Goal: Check status: Check status

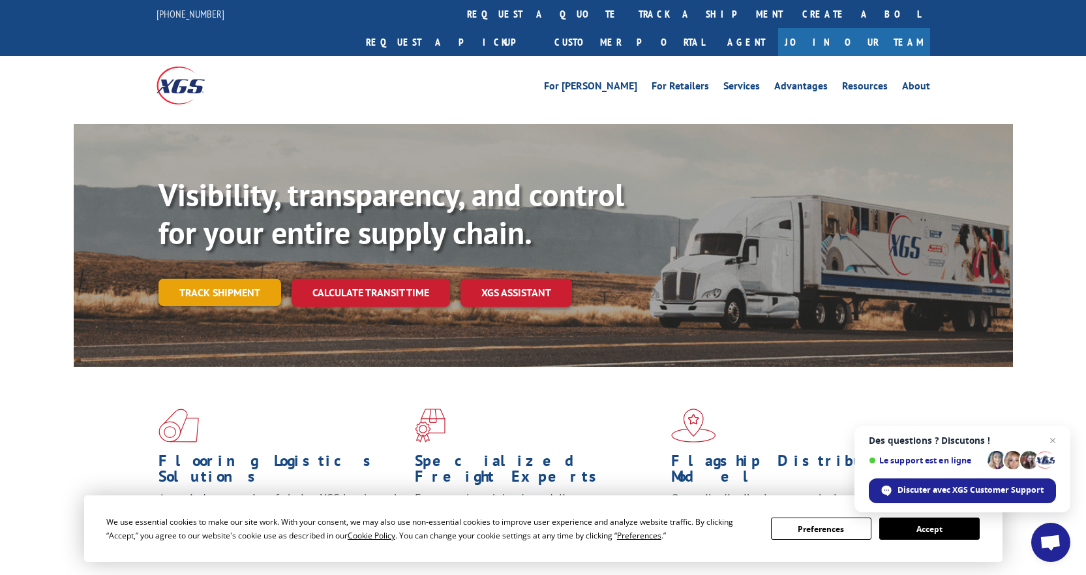
click at [239, 279] on link "Track shipment" at bounding box center [220, 292] width 123 height 27
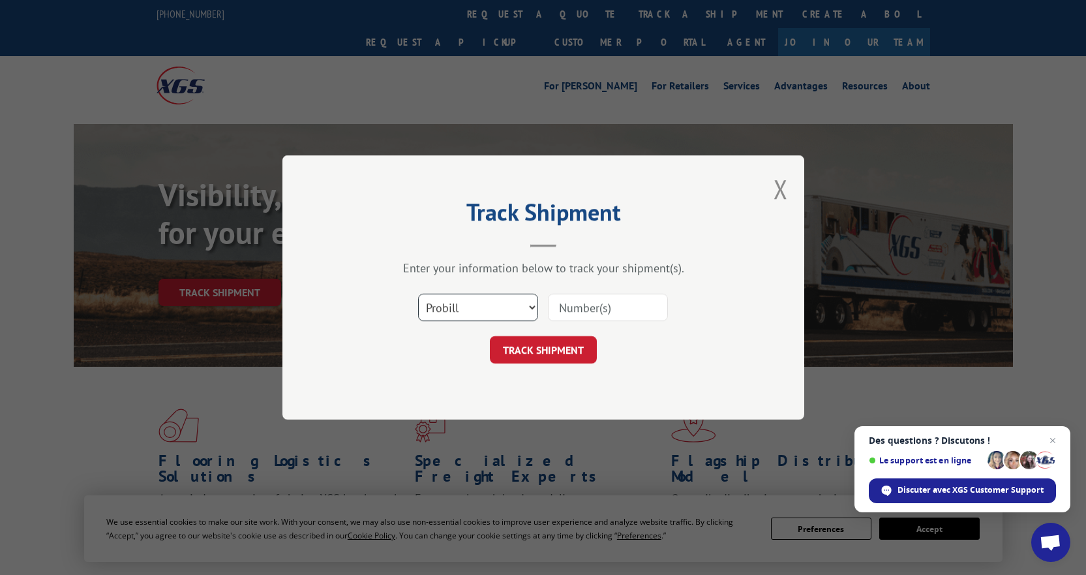
click at [521, 309] on select "Select category... Probill BOL PO" at bounding box center [478, 307] width 120 height 27
select select "bol"
click at [418, 294] on select "Select category... Probill BOL PO" at bounding box center [478, 307] width 120 height 27
click at [572, 309] on input at bounding box center [608, 307] width 120 height 27
type input "265694"
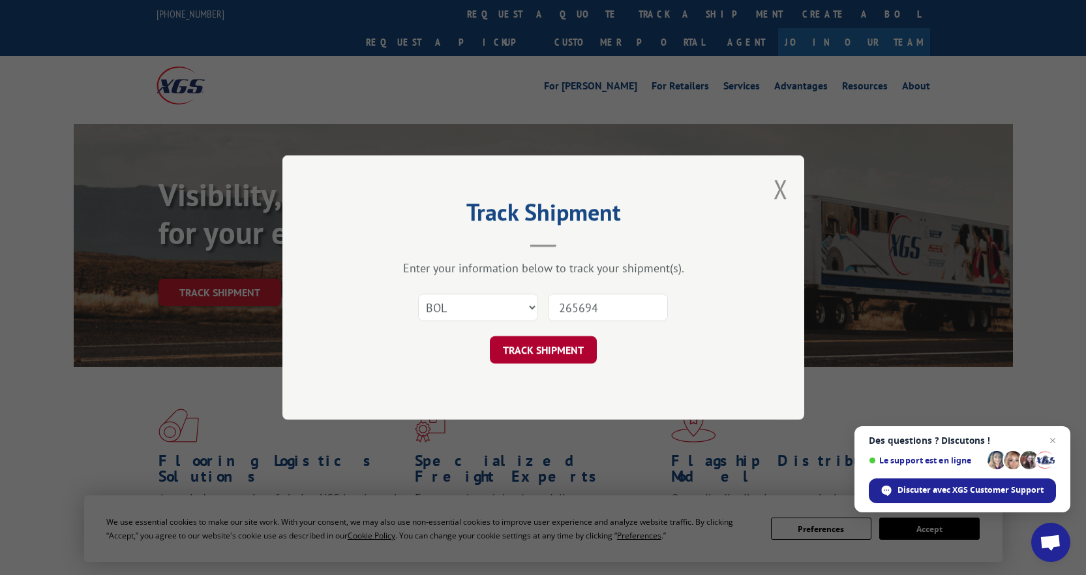
click at [534, 354] on button "TRACK SHIPMENT" at bounding box center [543, 349] width 107 height 27
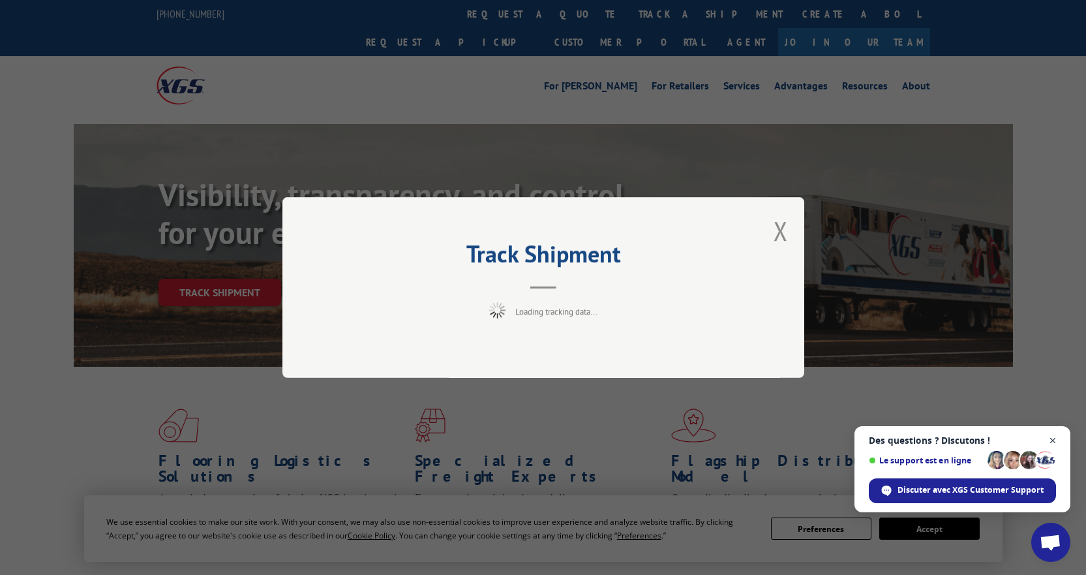
click at [1056, 440] on span "Fermer le chat" at bounding box center [1053, 441] width 16 height 16
